Goal: Find specific fact

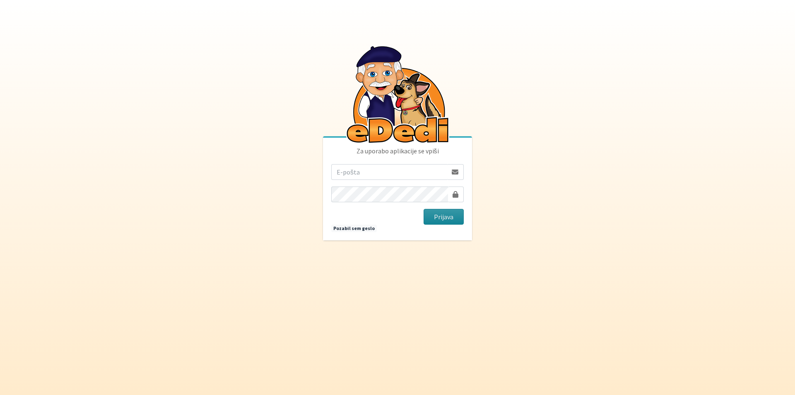
type input "[EMAIL_ADDRESS][DOMAIN_NAME]"
click at [446, 217] on button "Prijava" at bounding box center [444, 217] width 40 height 16
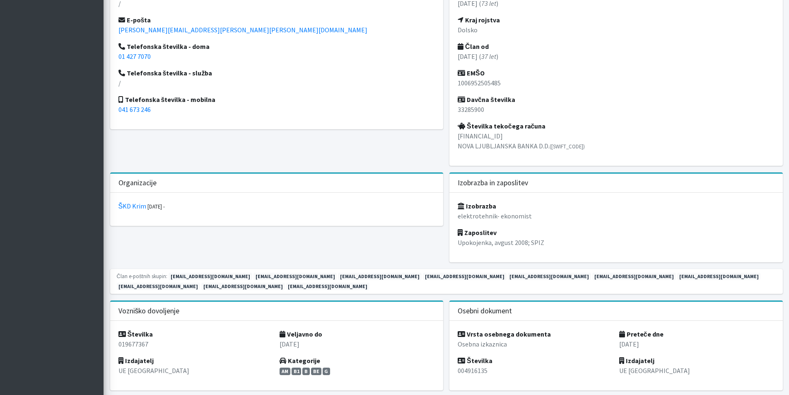
scroll to position [373, 0]
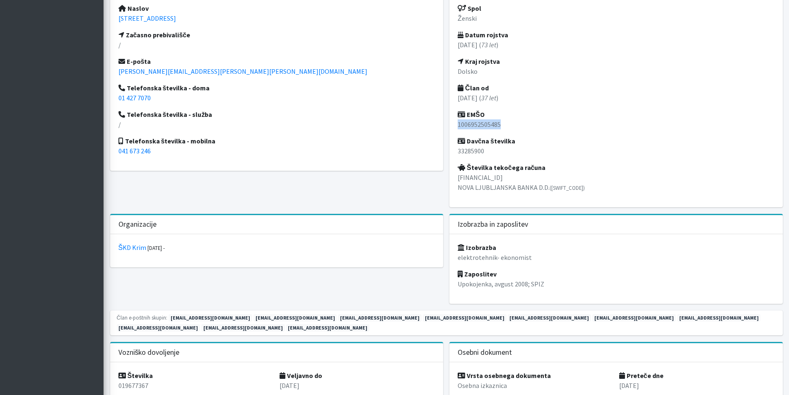
drag, startPoint x: 458, startPoint y: 123, endPoint x: 506, endPoint y: 125, distance: 48.1
click at [506, 125] on p "1006952505485" at bounding box center [616, 124] width 317 height 10
copy p "1006952505485"
